Goal: Task Accomplishment & Management: Manage account settings

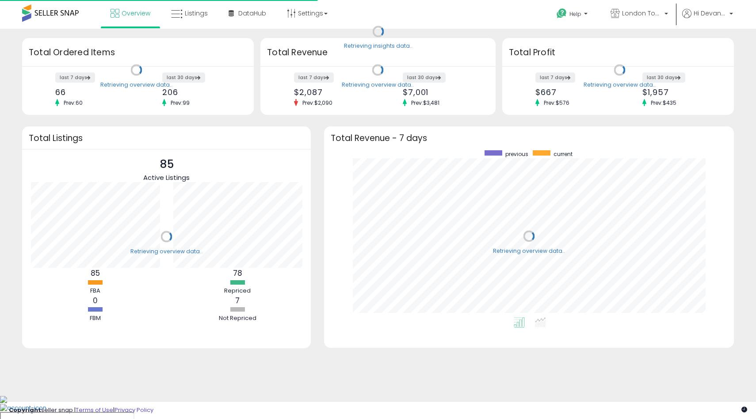
scroll to position [167, 392]
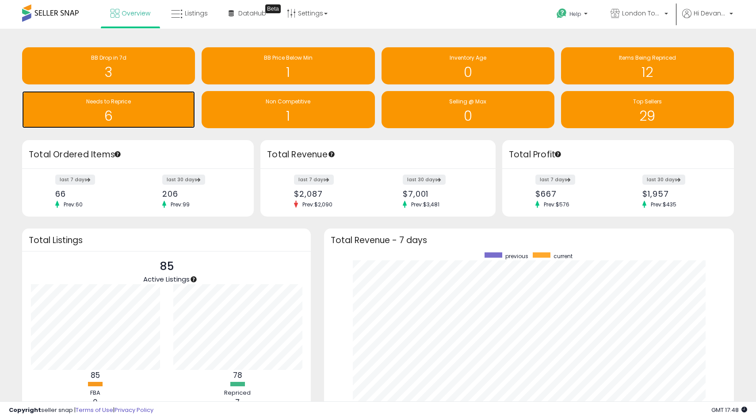
click at [124, 118] on h1 "6" at bounding box center [109, 116] width 164 height 15
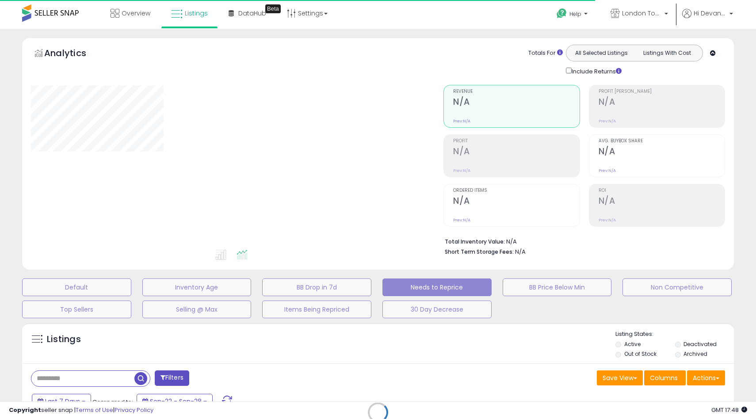
select select "**"
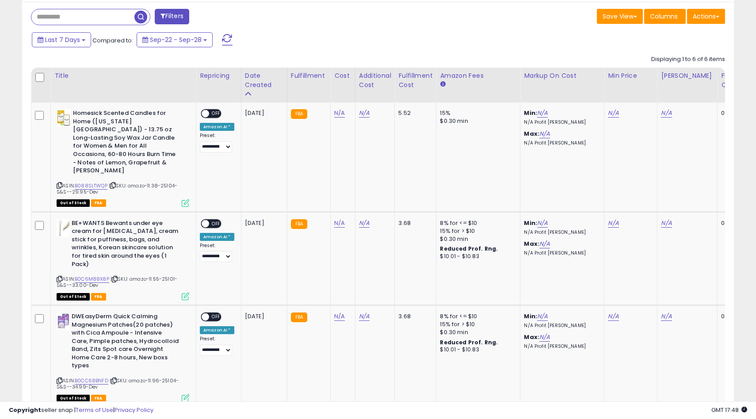
scroll to position [253, 0]
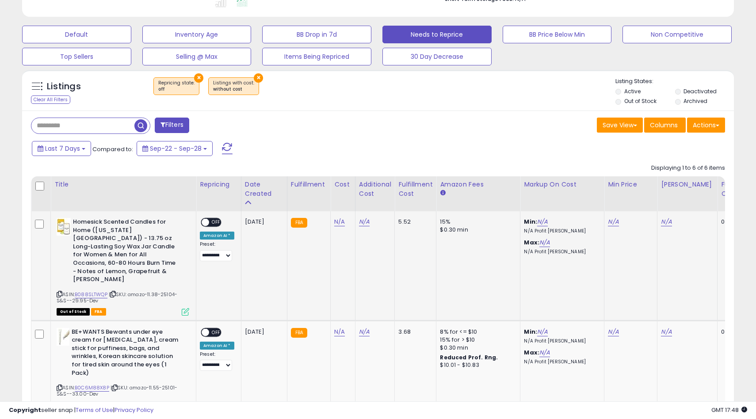
click at [154, 291] on span "| SKU: amazo-11.38-25104-S&S--29.95-Dev" at bounding box center [117, 297] width 121 height 13
copy span "11.38"
click at [334, 224] on link "N/A" at bounding box center [339, 222] width 11 height 9
type input "*****"
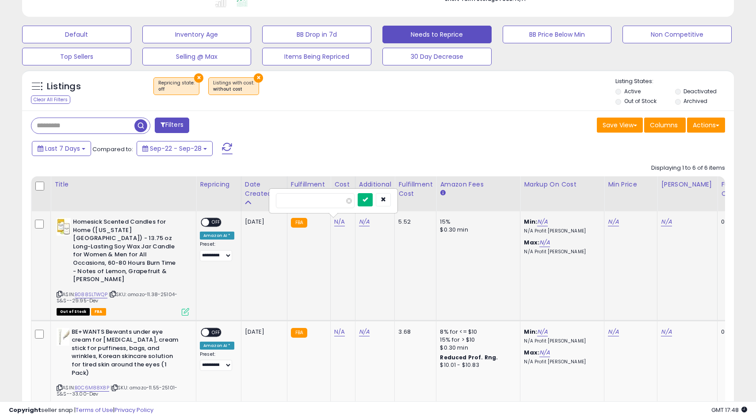
click at [370, 203] on button "submit" at bounding box center [365, 199] width 15 height 13
click at [361, 221] on link "N/A" at bounding box center [364, 222] width 11 height 9
type input "****"
click at [397, 204] on button "submit" at bounding box center [389, 199] width 15 height 13
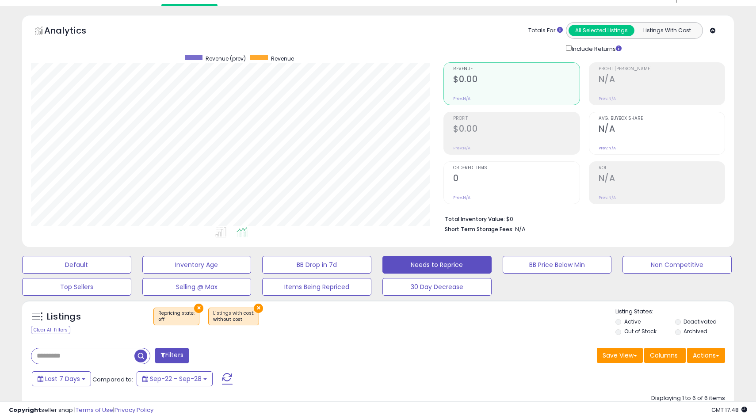
scroll to position [0, 0]
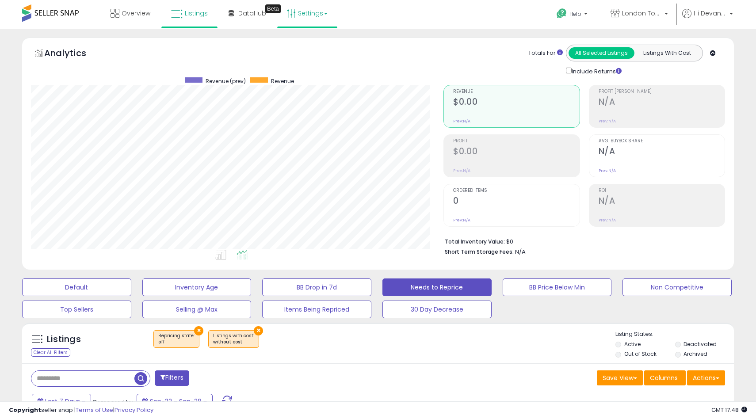
click at [308, 19] on link "Settings" at bounding box center [307, 13] width 54 height 27
click at [310, 42] on link "Store settings" at bounding box center [309, 45] width 40 height 8
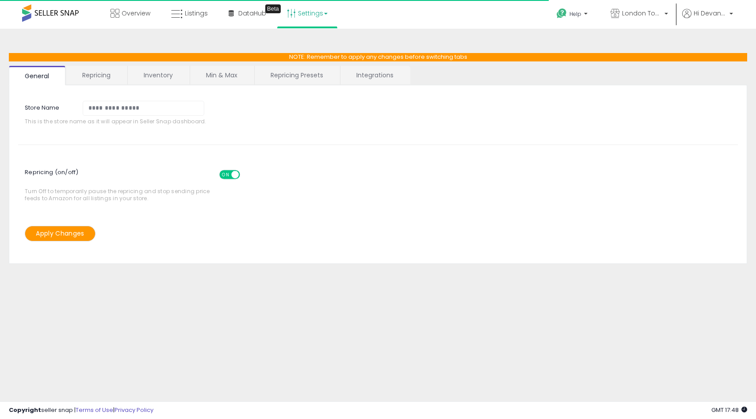
click at [96, 71] on link "Repricing" at bounding box center [96, 75] width 60 height 19
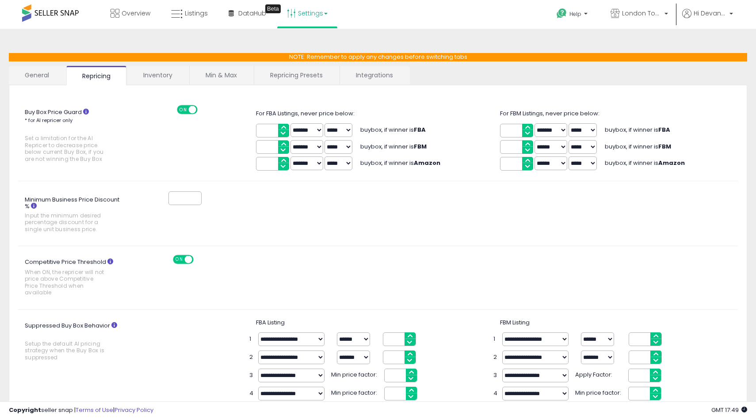
click at [170, 76] on link "Inventory" at bounding box center [157, 75] width 61 height 19
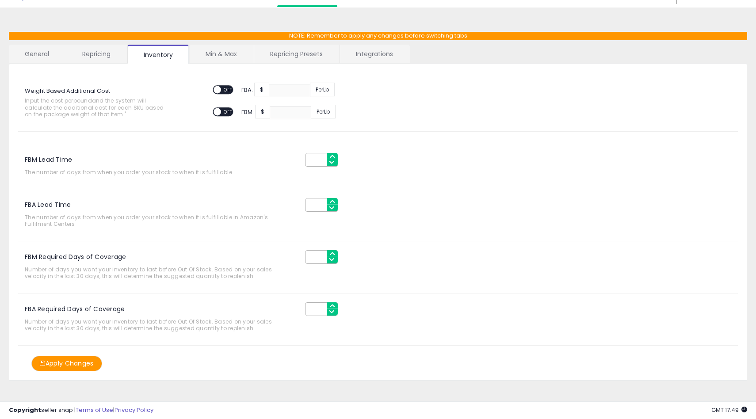
scroll to position [27, 0]
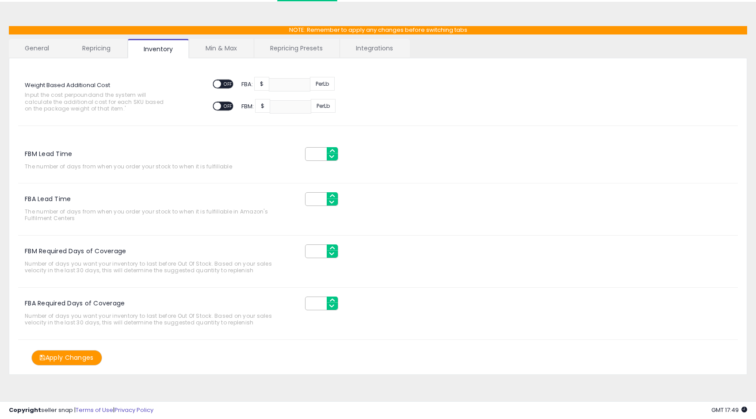
click at [238, 49] on link "Min & Max" at bounding box center [221, 48] width 63 height 19
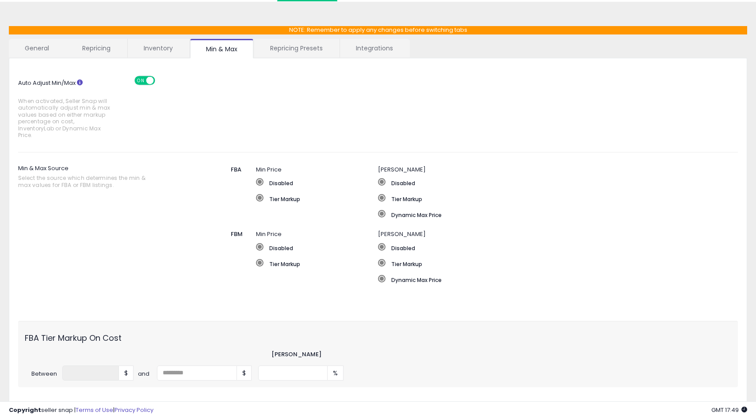
click at [294, 57] on li "Repricing Presets" at bounding box center [297, 48] width 86 height 19
click at [347, 46] on link "Integrations" at bounding box center [374, 48] width 69 height 19
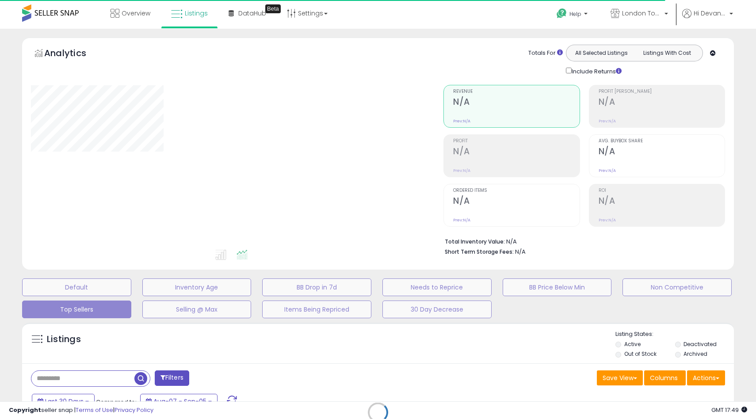
select select "**"
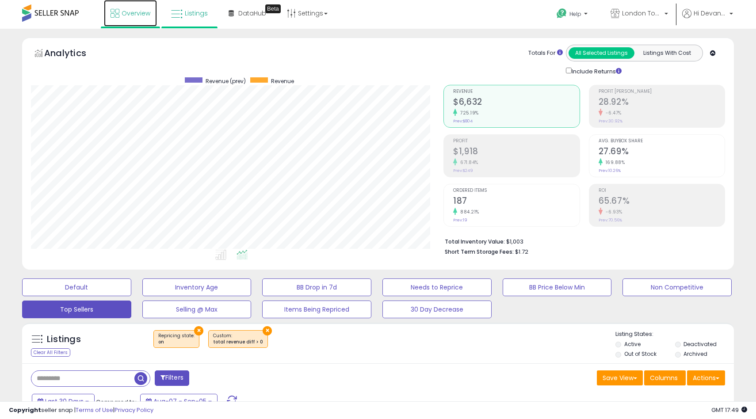
click at [122, 22] on link "Overview" at bounding box center [130, 13] width 53 height 27
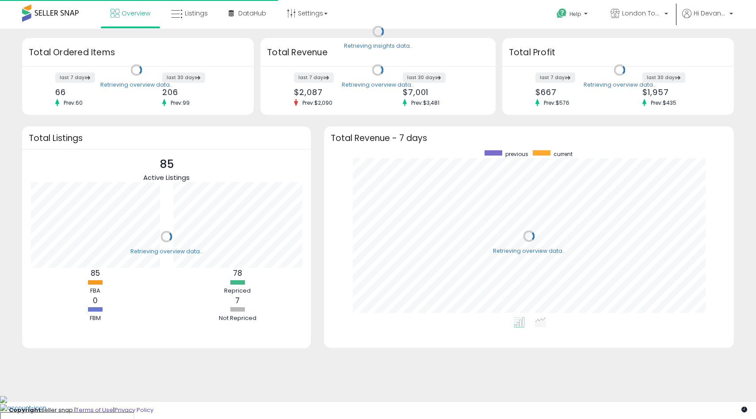
scroll to position [167, 392]
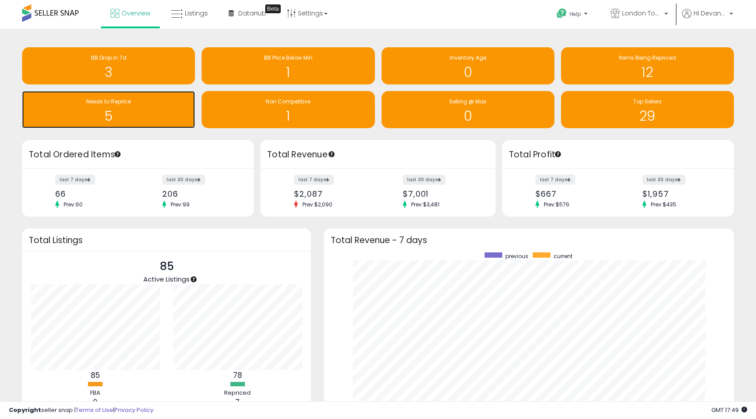
click at [136, 111] on h1 "5" at bounding box center [109, 116] width 164 height 15
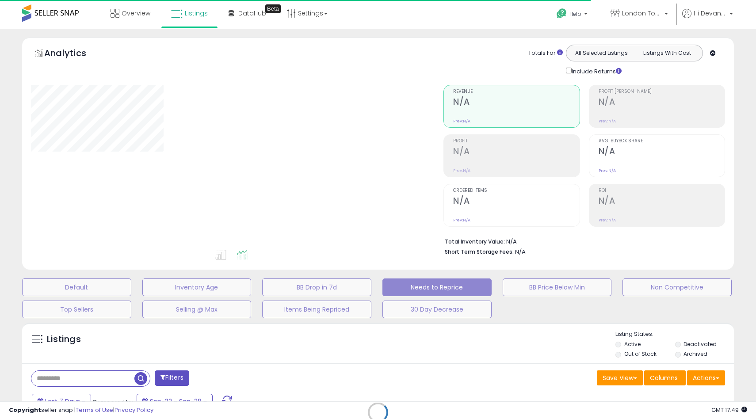
select select "**"
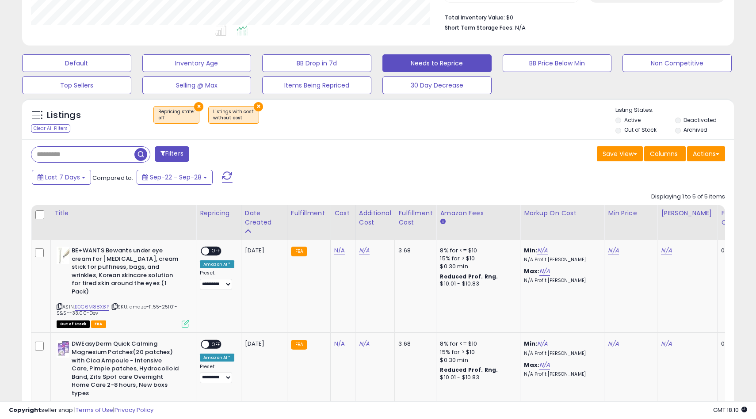
scroll to position [226, 0]
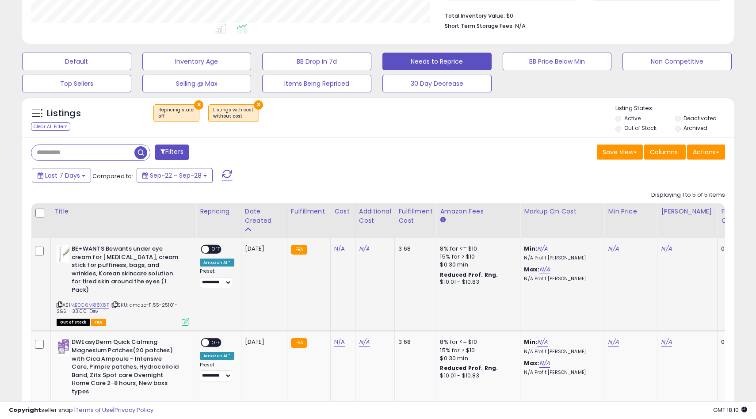
click at [157, 302] on span "| SKU: amazo-11.55-25101-S&S--33.00-Dev" at bounding box center [117, 308] width 121 height 13
copy span "11.55"
click at [341, 253] on link "N/A" at bounding box center [339, 249] width 11 height 9
type input "*****"
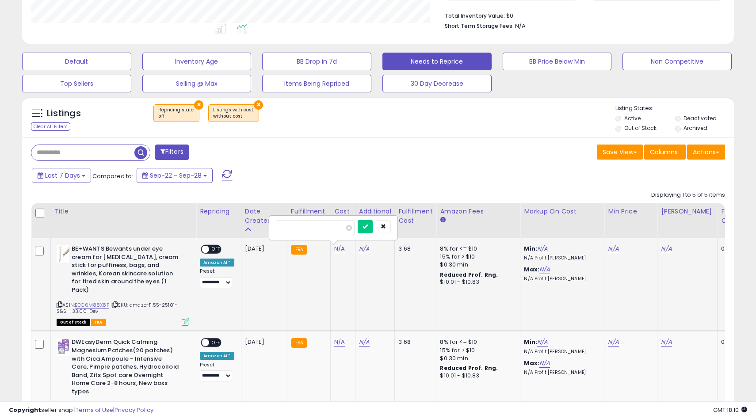
click button "submit" at bounding box center [365, 226] width 15 height 13
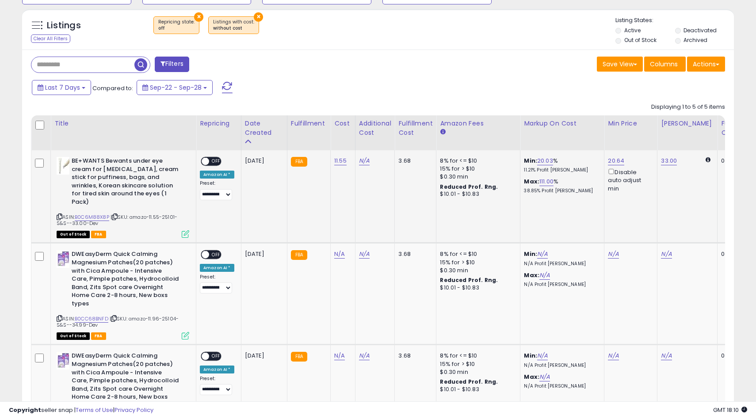
scroll to position [363, 0]
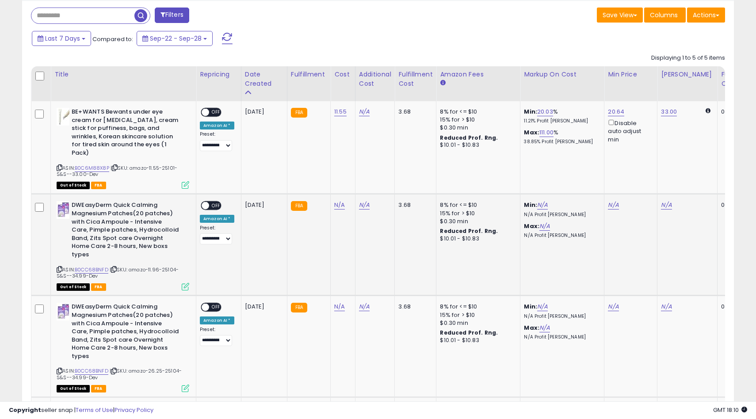
click at [154, 266] on span "| SKU: amazo-11.96-25104-S&S--34.99-Dev" at bounding box center [118, 272] width 122 height 13
copy span "11.96"
click at [336, 203] on td "N/A" at bounding box center [343, 245] width 25 height 102
click at [336, 201] on link "N/A" at bounding box center [339, 205] width 11 height 9
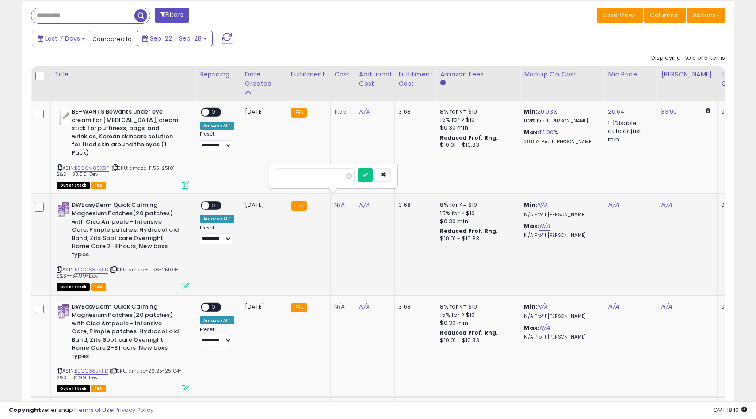
type input "*****"
click button "submit" at bounding box center [365, 175] width 15 height 13
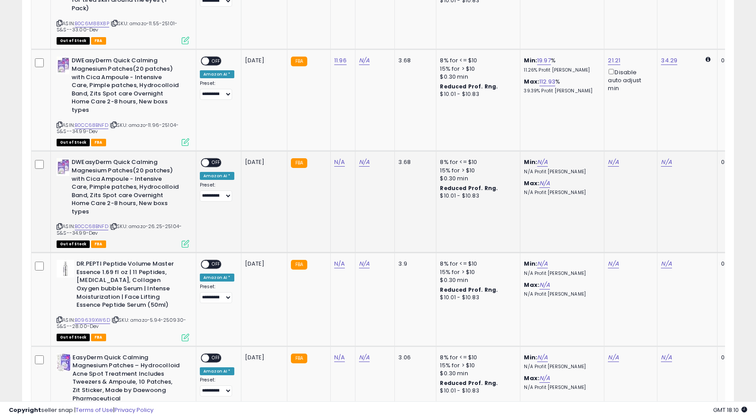
scroll to position [514, 0]
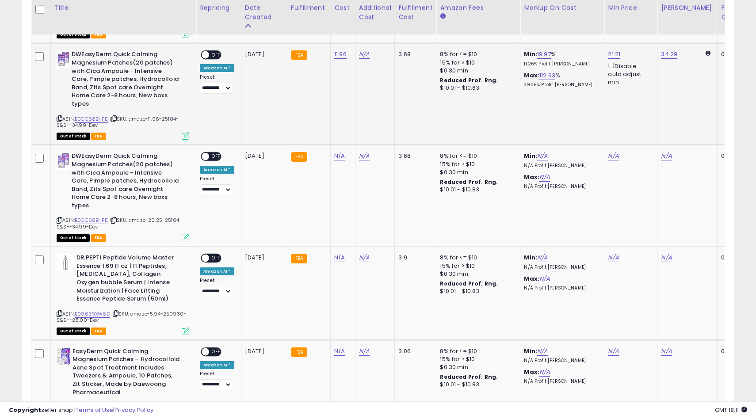
click at [212, 51] on span "OFF" at bounding box center [216, 55] width 14 height 8
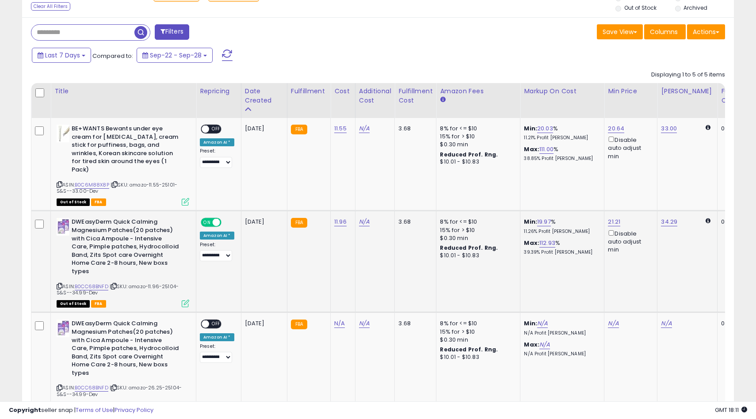
scroll to position [311, 0]
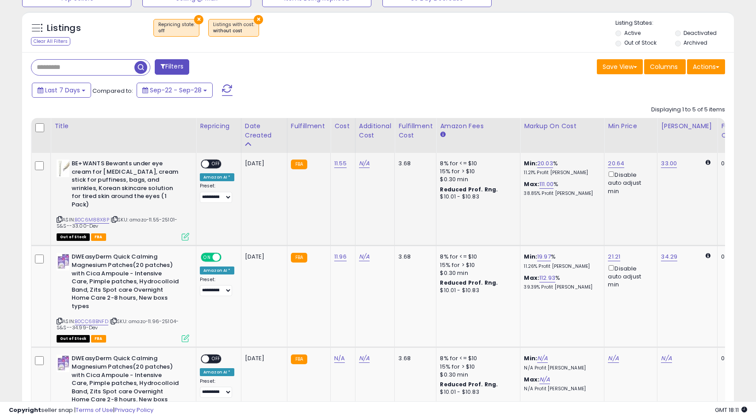
click at [205, 164] on span at bounding box center [206, 165] width 8 height 8
click at [215, 170] on div "**********" at bounding box center [217, 181] width 35 height 43
click at [213, 165] on span "OFF" at bounding box center [216, 165] width 14 height 8
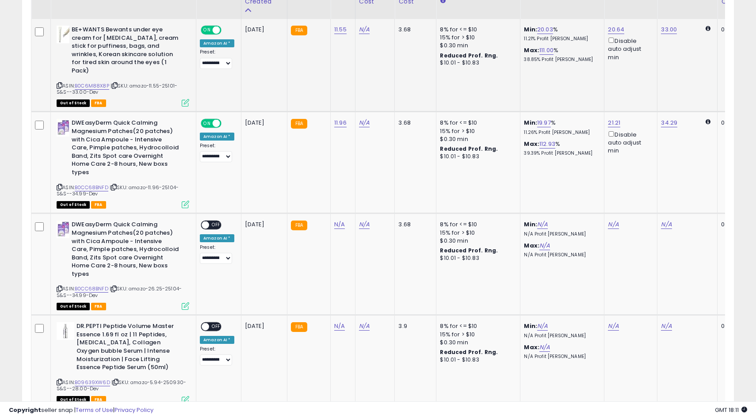
scroll to position [525, 0]
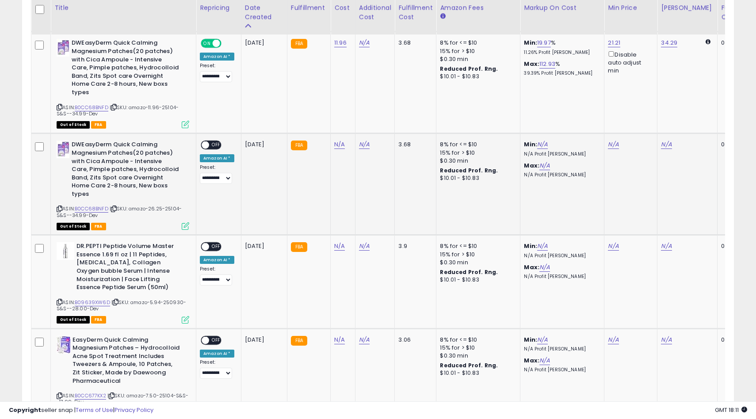
click at [156, 205] on span "| SKU: amazo-26.25-25104-S&S--34.99-Dev" at bounding box center [119, 211] width 125 height 13
copy span "26.25"
click at [335, 140] on link "N/A" at bounding box center [339, 144] width 11 height 9
type input "*****"
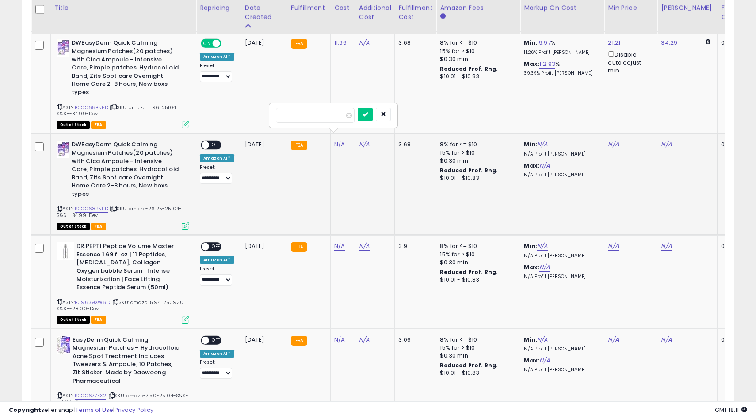
click button "submit" at bounding box center [365, 114] width 15 height 13
click at [213, 142] on span "OFF" at bounding box center [216, 146] width 14 height 8
click at [157, 299] on span "| SKU: amazo-5.94-250930-S&S--28.00-Dev" at bounding box center [122, 305] width 130 height 13
copy span "5.94"
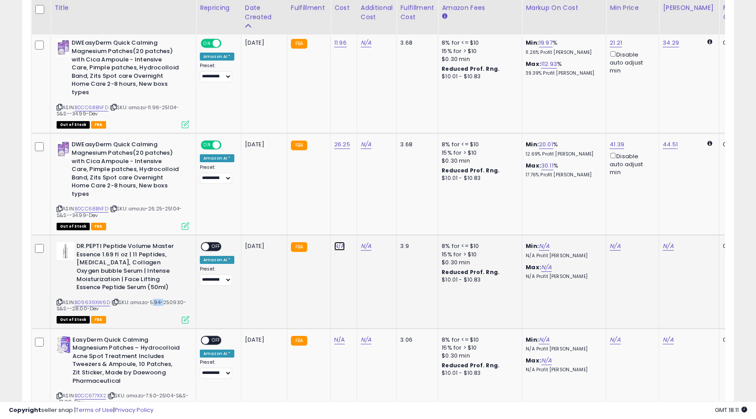
click at [335, 242] on link "N/A" at bounding box center [339, 246] width 11 height 9
type input "****"
click button "submit" at bounding box center [365, 216] width 15 height 13
click at [207, 243] on span at bounding box center [206, 247] width 8 height 8
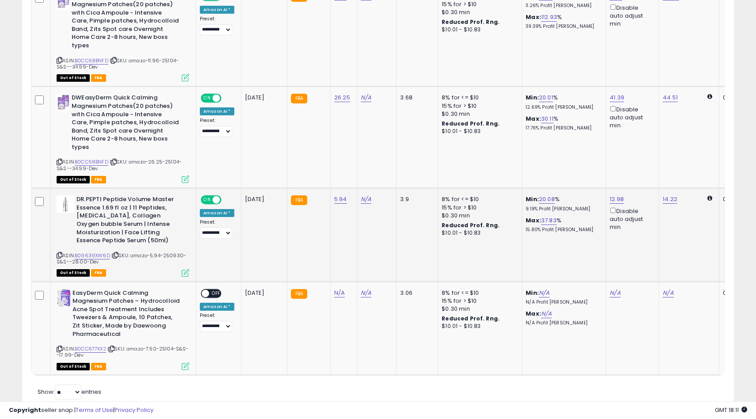
scroll to position [589, 0]
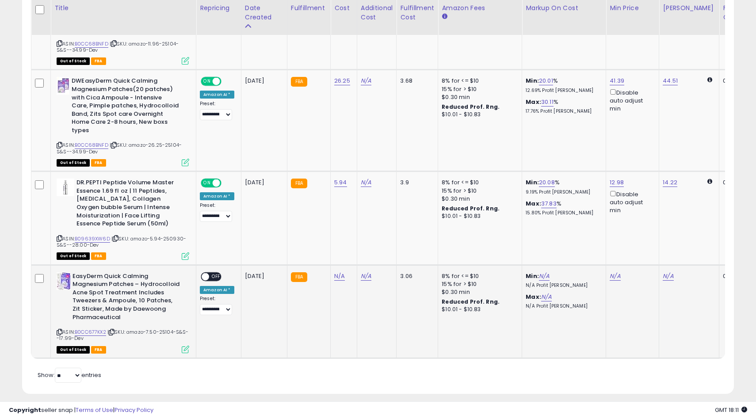
click at [159, 329] on span "| SKU: amazo-7.50-25104-S&S--17.99-Dev" at bounding box center [123, 335] width 132 height 13
click at [157, 329] on span "| SKU: amazo-7.50-25104-S&S--17.99-Dev" at bounding box center [123, 335] width 132 height 13
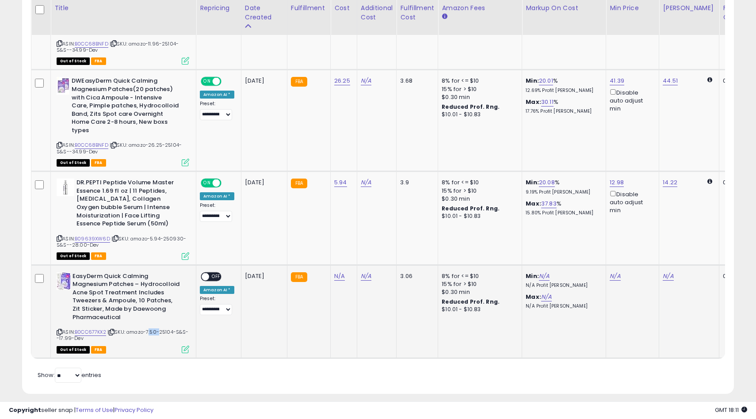
copy span "7.50"
click at [338, 273] on td "N/A" at bounding box center [344, 311] width 27 height 93
click at [337, 272] on link "N/A" at bounding box center [339, 276] width 11 height 9
type input "****"
click button "submit" at bounding box center [365, 245] width 15 height 13
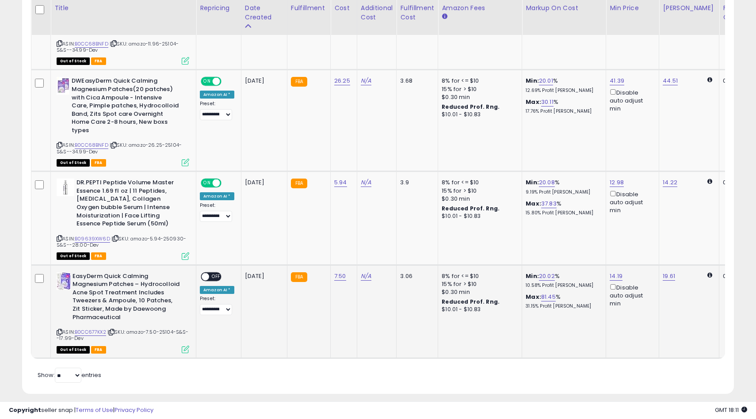
click at [212, 273] on span "OFF" at bounding box center [216, 277] width 14 height 8
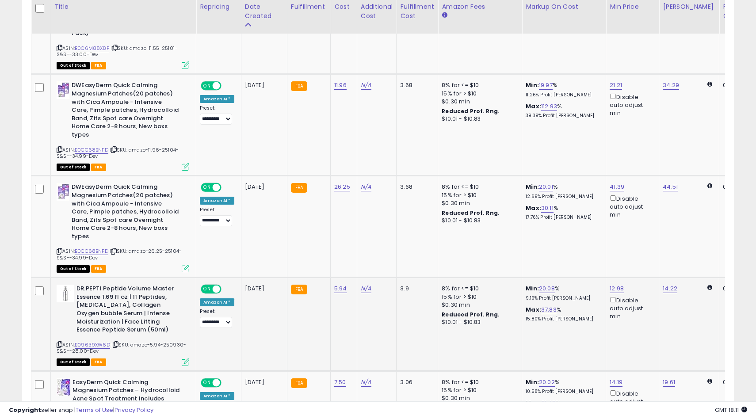
scroll to position [482, 0]
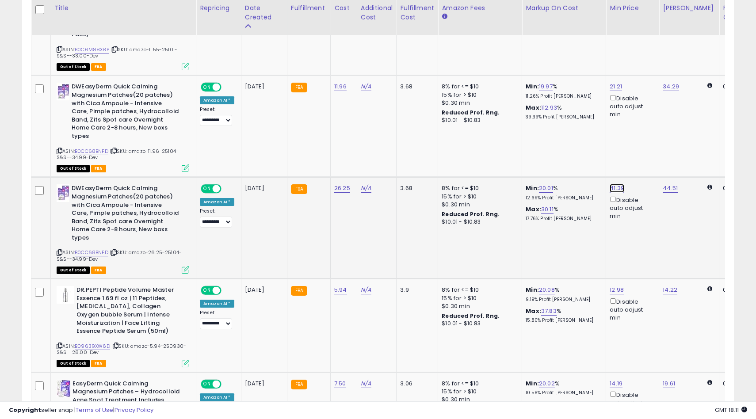
click at [617, 184] on link "41.39" at bounding box center [617, 188] width 15 height 9
drag, startPoint x: 583, startPoint y: 150, endPoint x: 492, endPoint y: 148, distance: 91.1
click at [492, 149] on tbody "**********" at bounding box center [515, 224] width 969 height 483
type input "**"
click button "submit" at bounding box center [642, 149] width 15 height 13
